Goal: Navigation & Orientation: Understand site structure

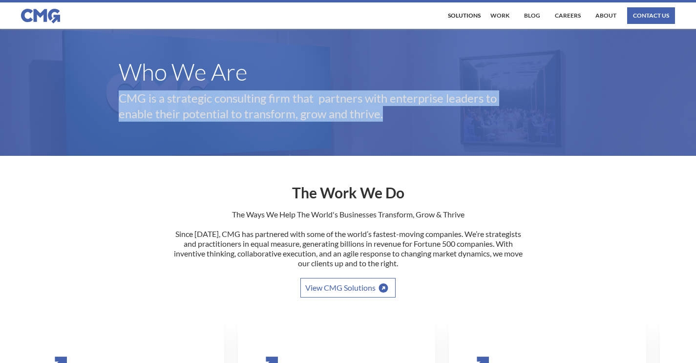
drag, startPoint x: 120, startPoint y: 101, endPoint x: 419, endPoint y: 129, distance: 300.3
click at [419, 129] on div "Who We Are CMG is a strategic consulting firm that partners with enterprise lea…" at bounding box center [348, 92] width 459 height 78
copy p "CMG is a strategic consulting firm that partners with enterprise leaders to ena…"
click at [479, 139] on header "Who We Are CMG is a strategic consulting firm that partners with enterprise lea…" at bounding box center [348, 92] width 696 height 127
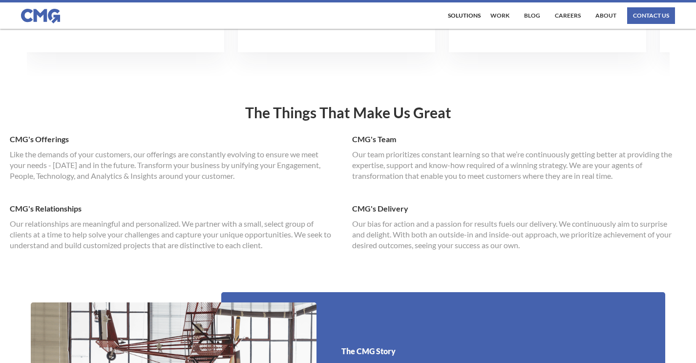
scroll to position [558, 0]
